Goal: Find specific page/section: Find specific page/section

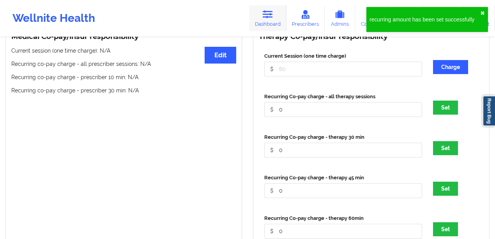
click at [269, 25] on link "Dashboard" at bounding box center [267, 18] width 37 height 26
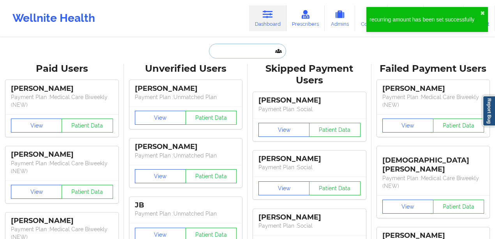
click at [219, 56] on input "text" at bounding box center [247, 51] width 77 height 15
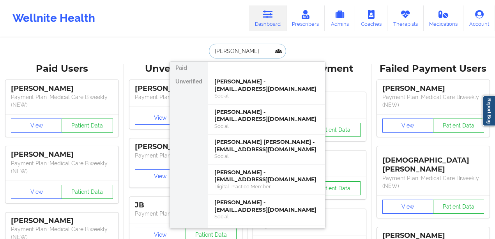
type input "[PERSON_NAME]"
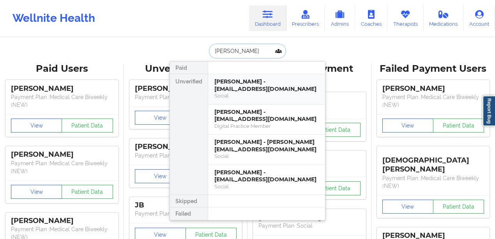
click at [261, 81] on div "[PERSON_NAME] - [EMAIL_ADDRESS][DOMAIN_NAME]" at bounding box center [266, 85] width 104 height 14
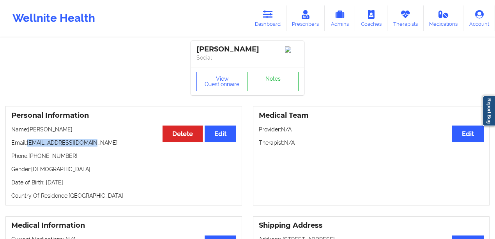
drag, startPoint x: 97, startPoint y: 143, endPoint x: 28, endPoint y: 146, distance: 69.4
click at [28, 146] on p "Email: [EMAIL_ADDRESS][DOMAIN_NAME]" at bounding box center [123, 143] width 225 height 8
copy p "[EMAIL_ADDRESS][DOMAIN_NAME]"
drag, startPoint x: 58, startPoint y: 159, endPoint x: 30, endPoint y: 157, distance: 27.7
click at [30, 157] on p "Phone: [PHONE_NUMBER]" at bounding box center [123, 156] width 225 height 8
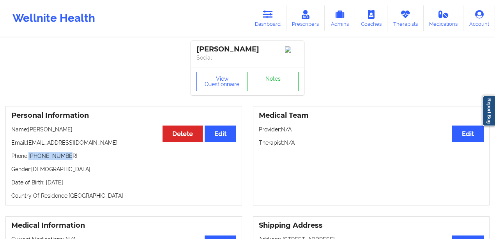
copy p "[PHONE_NUMBER]"
drag, startPoint x: 90, startPoint y: 131, endPoint x: 29, endPoint y: 133, distance: 61.6
click at [29, 133] on p "Name: [PERSON_NAME]" at bounding box center [123, 129] width 225 height 8
copy p "[PERSON_NAME]"
click at [261, 21] on link "Dashboard" at bounding box center [267, 18] width 37 height 26
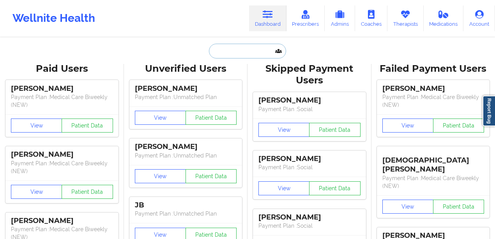
click at [240, 46] on input "text" at bounding box center [247, 51] width 77 height 15
paste input "[PERSON_NAME]"
type input "[PERSON_NAME]"
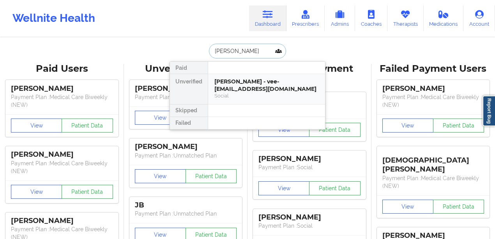
click at [259, 80] on div "[PERSON_NAME] - vee-[EMAIL_ADDRESS][DOMAIN_NAME]" at bounding box center [266, 85] width 104 height 14
